Goal: Task Accomplishment & Management: Manage account settings

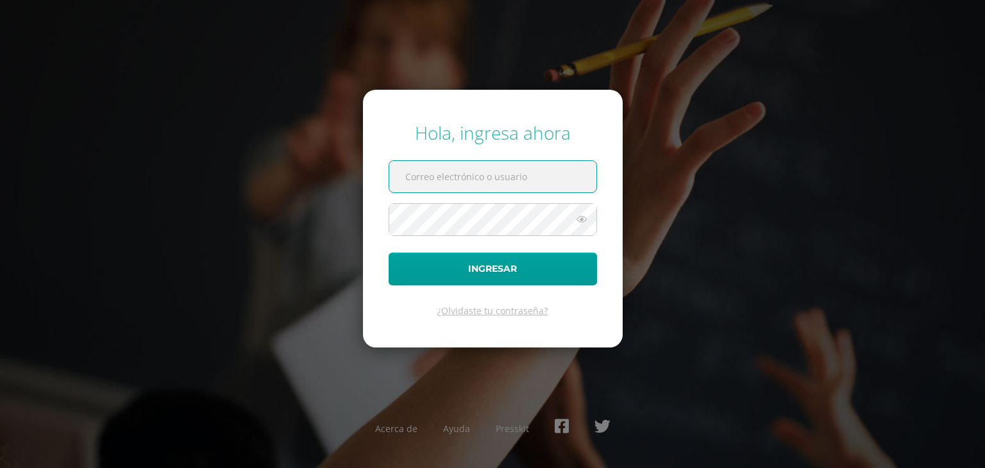
type input "[EMAIL_ADDRESS][DOMAIN_NAME]"
click at [578, 224] on icon at bounding box center [581, 219] width 17 height 15
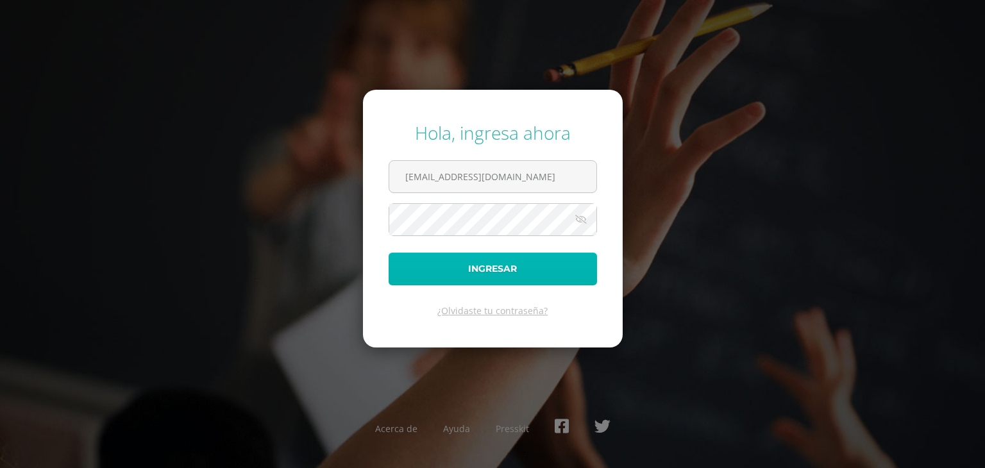
click at [528, 270] on button "Ingresar" at bounding box center [493, 269] width 208 height 33
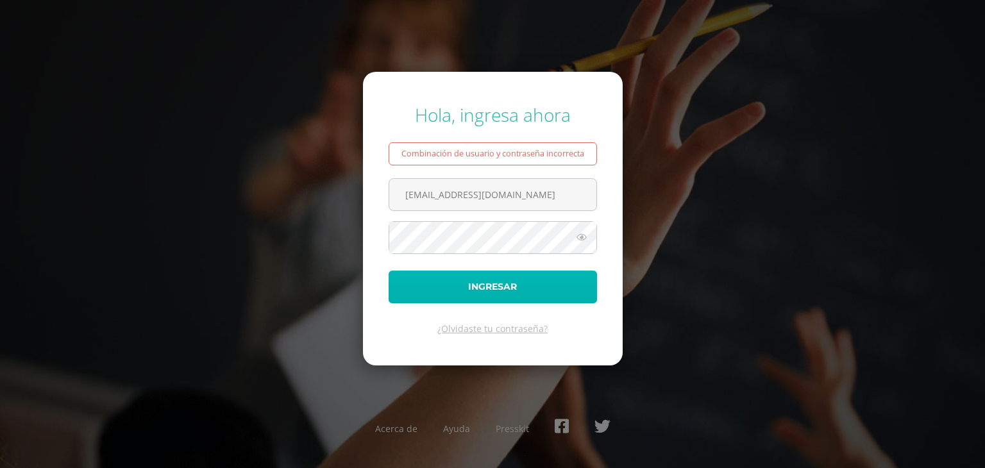
click at [539, 287] on button "Ingresar" at bounding box center [493, 287] width 208 height 33
